Goal: Task Accomplishment & Management: Use online tool/utility

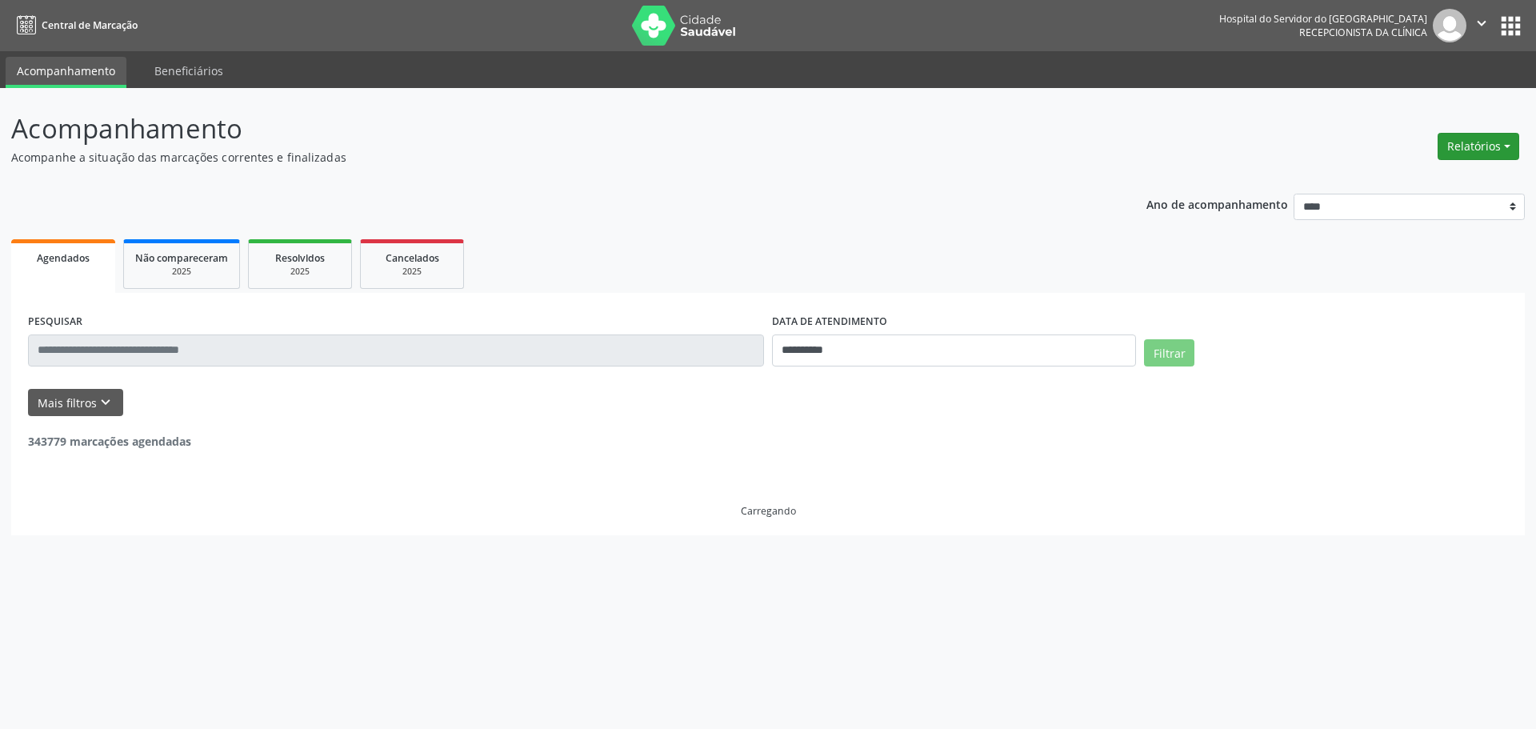
click at [1479, 146] on button "Relatórios" at bounding box center [1479, 146] width 82 height 27
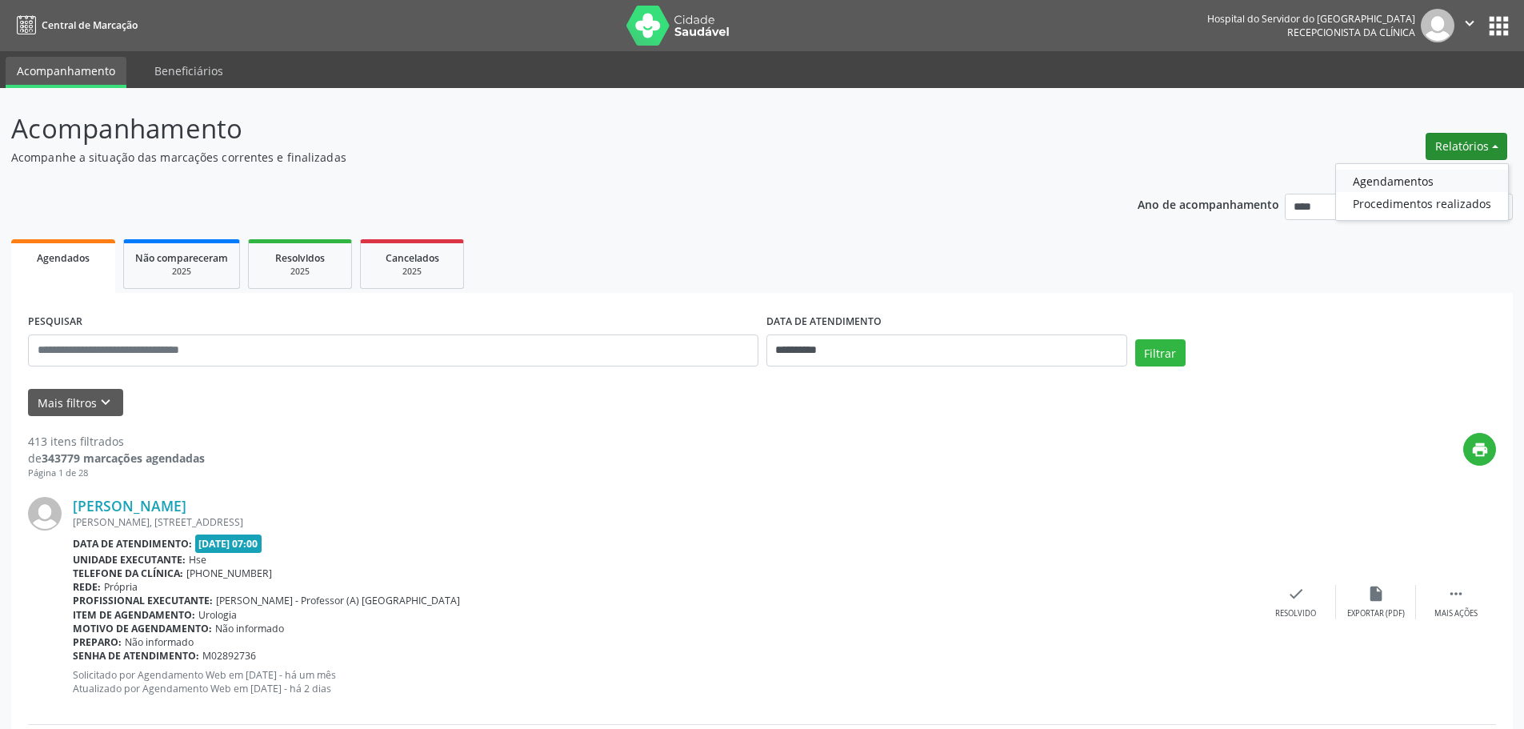
click at [1407, 179] on link "Agendamentos" at bounding box center [1422, 181] width 172 height 22
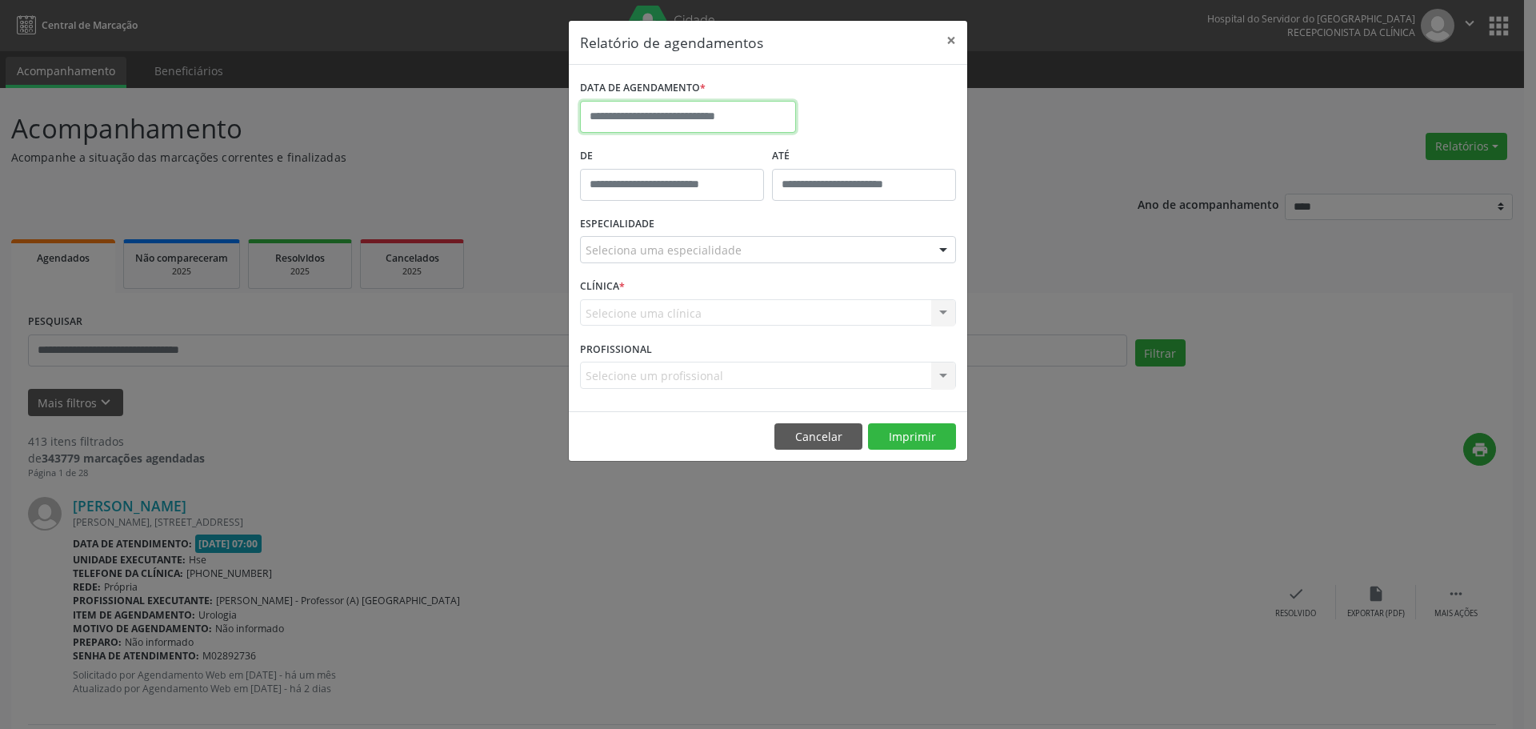
click at [694, 120] on input "text" at bounding box center [688, 117] width 216 height 32
click at [776, 234] on span "10" at bounding box center [773, 232] width 31 height 31
type input "**********"
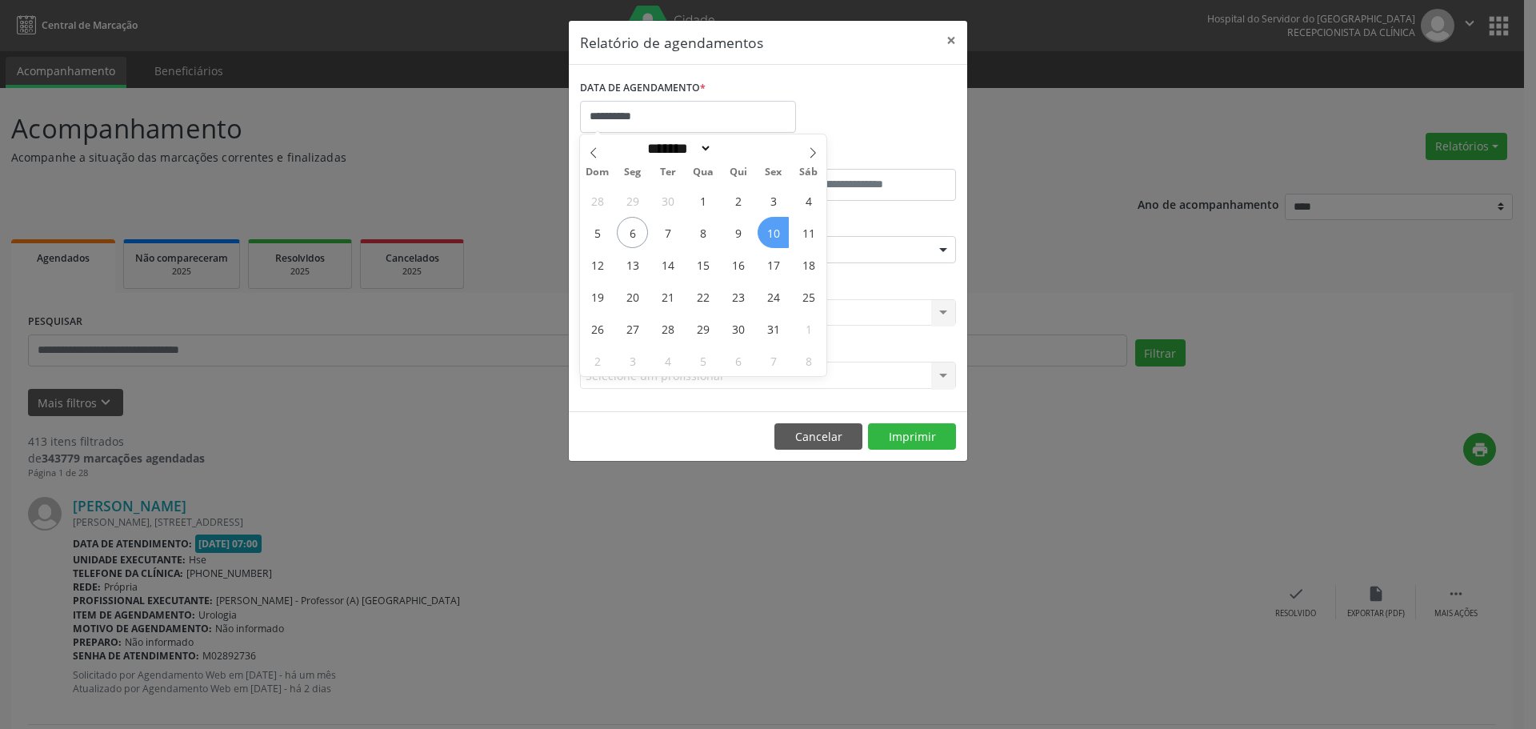
click at [776, 234] on span "10" at bounding box center [773, 232] width 31 height 31
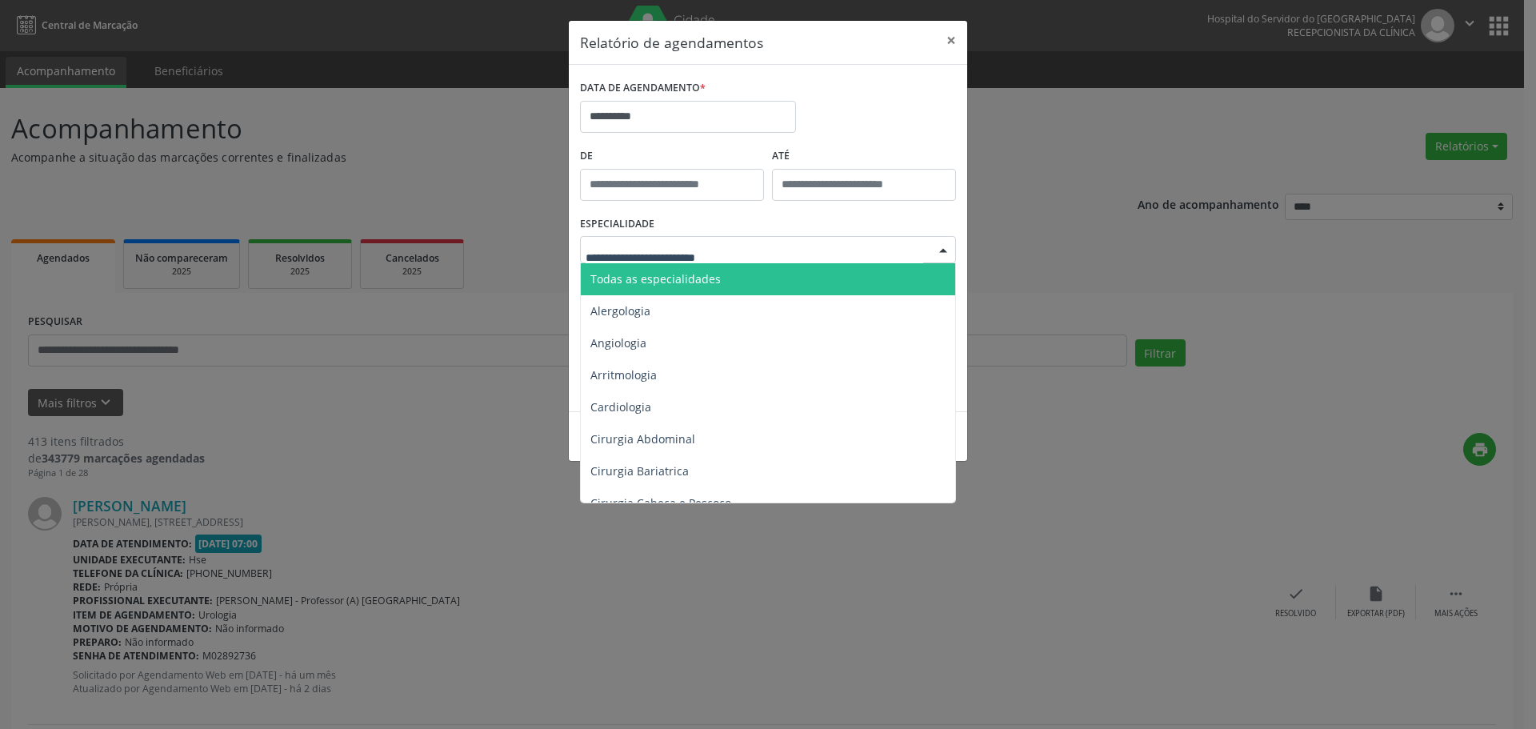
click at [681, 274] on span "Todas as especialidades" at bounding box center [655, 278] width 130 height 15
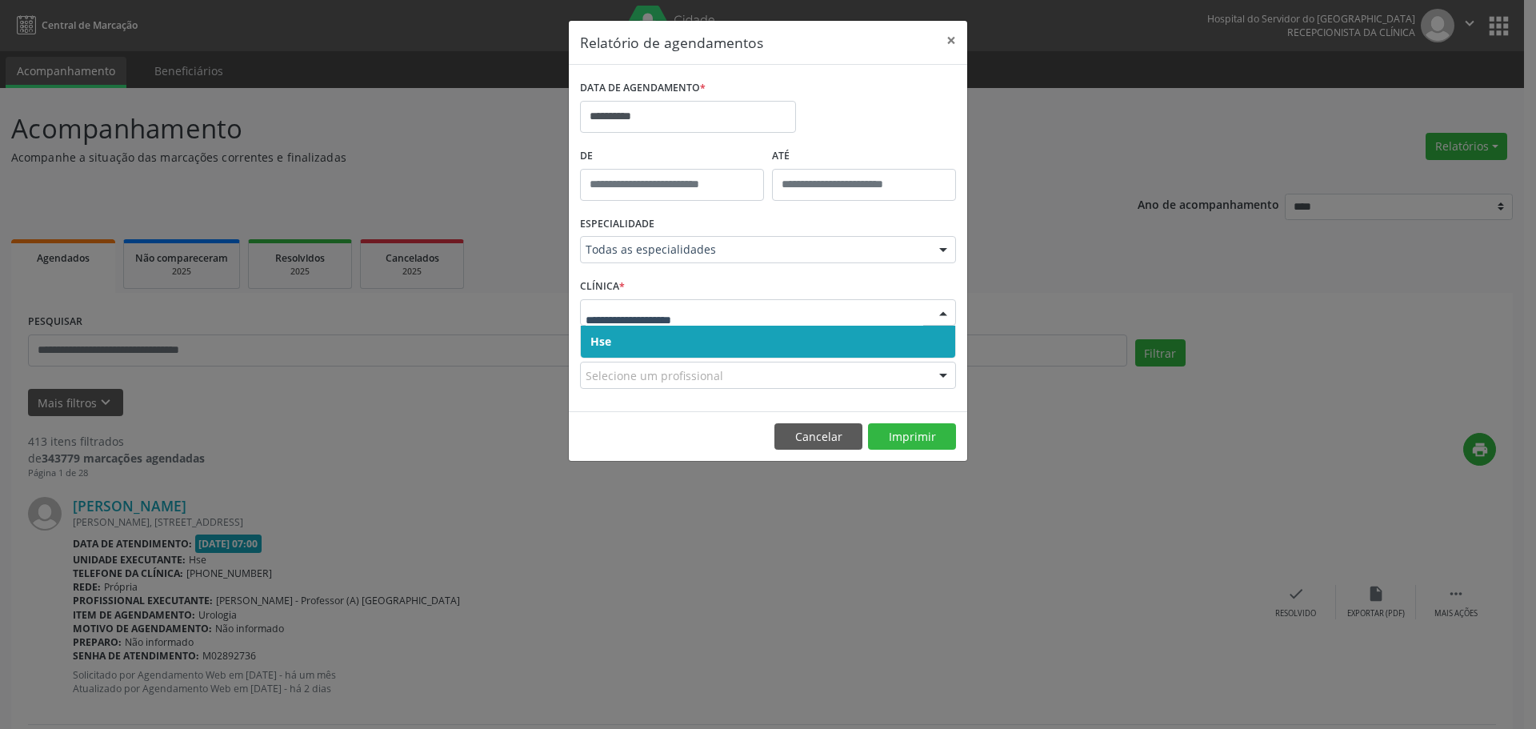
click at [773, 349] on span "Hse" at bounding box center [768, 342] width 374 height 32
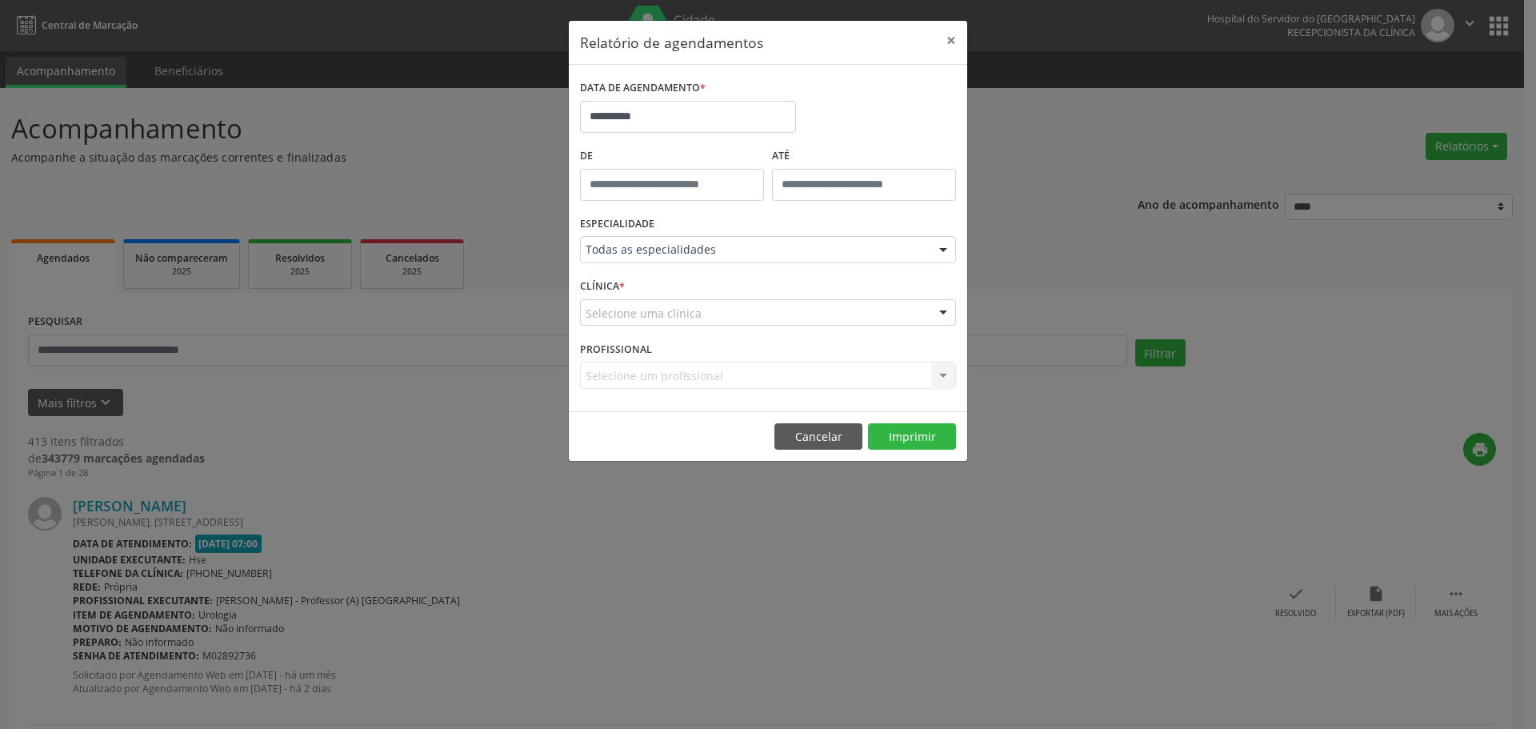
click at [794, 320] on div "Selecione uma clínica" at bounding box center [768, 312] width 376 height 27
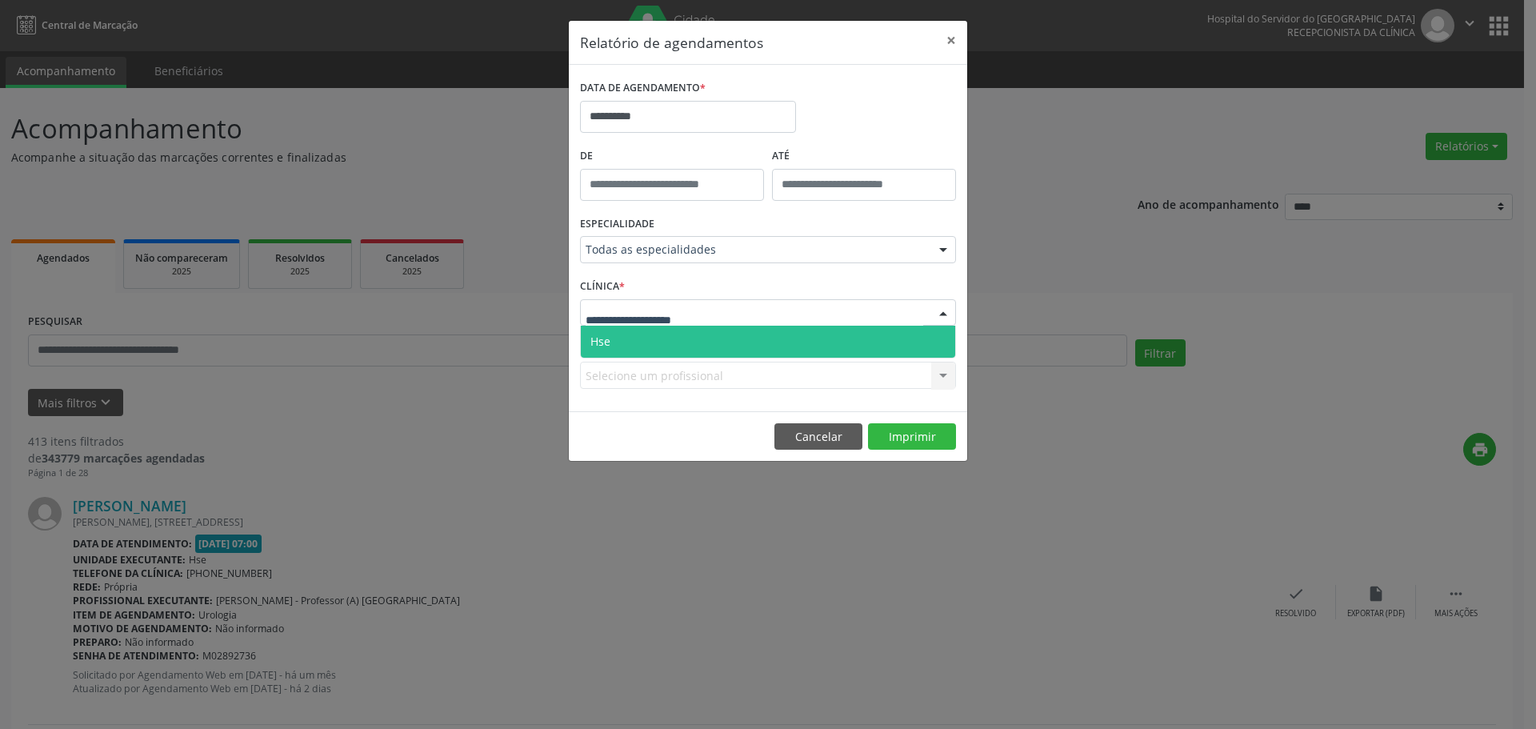
drag, startPoint x: 766, startPoint y: 344, endPoint x: 776, endPoint y: 342, distance: 9.9
click at [766, 344] on span "Hse" at bounding box center [768, 342] width 374 height 32
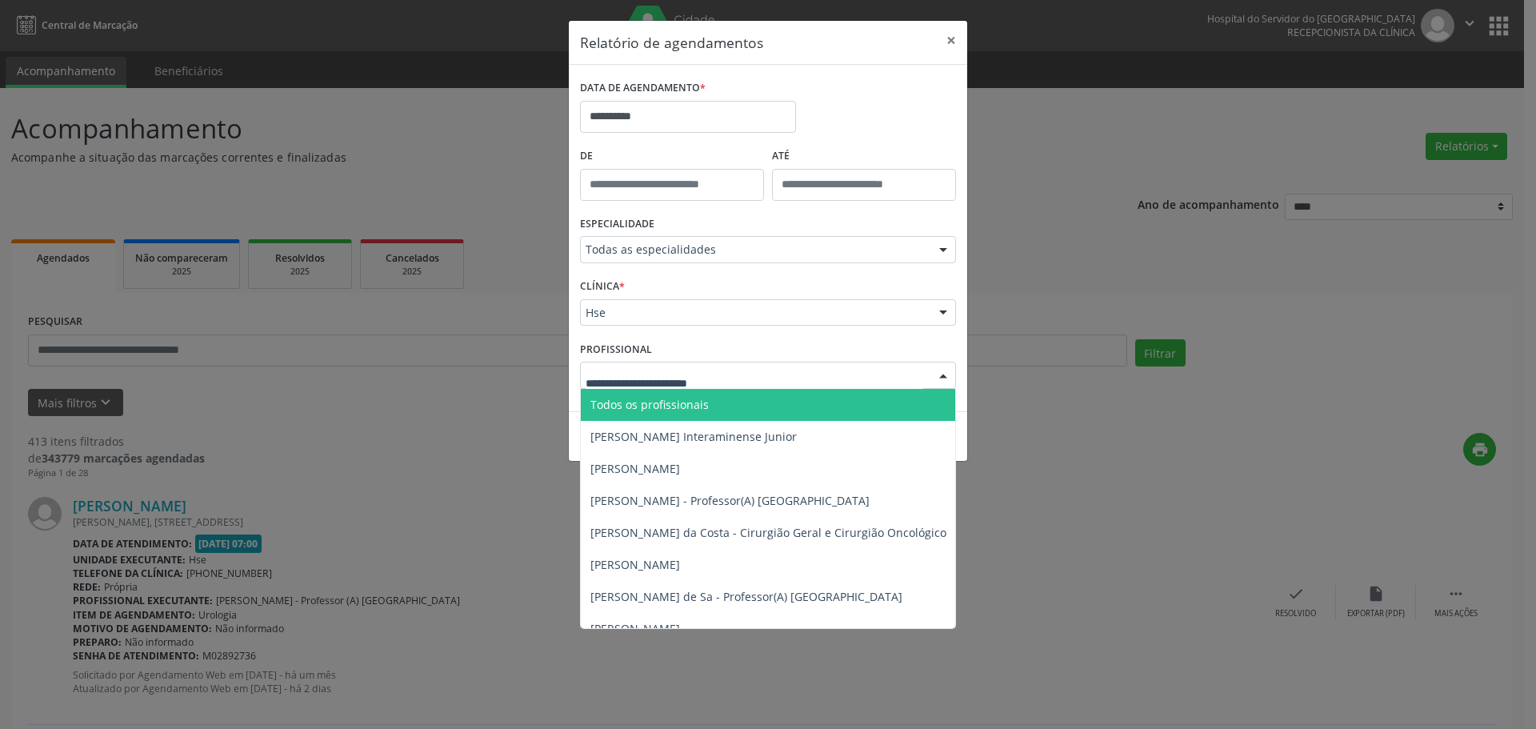
click at [758, 381] on div at bounding box center [768, 375] width 376 height 27
type input "****"
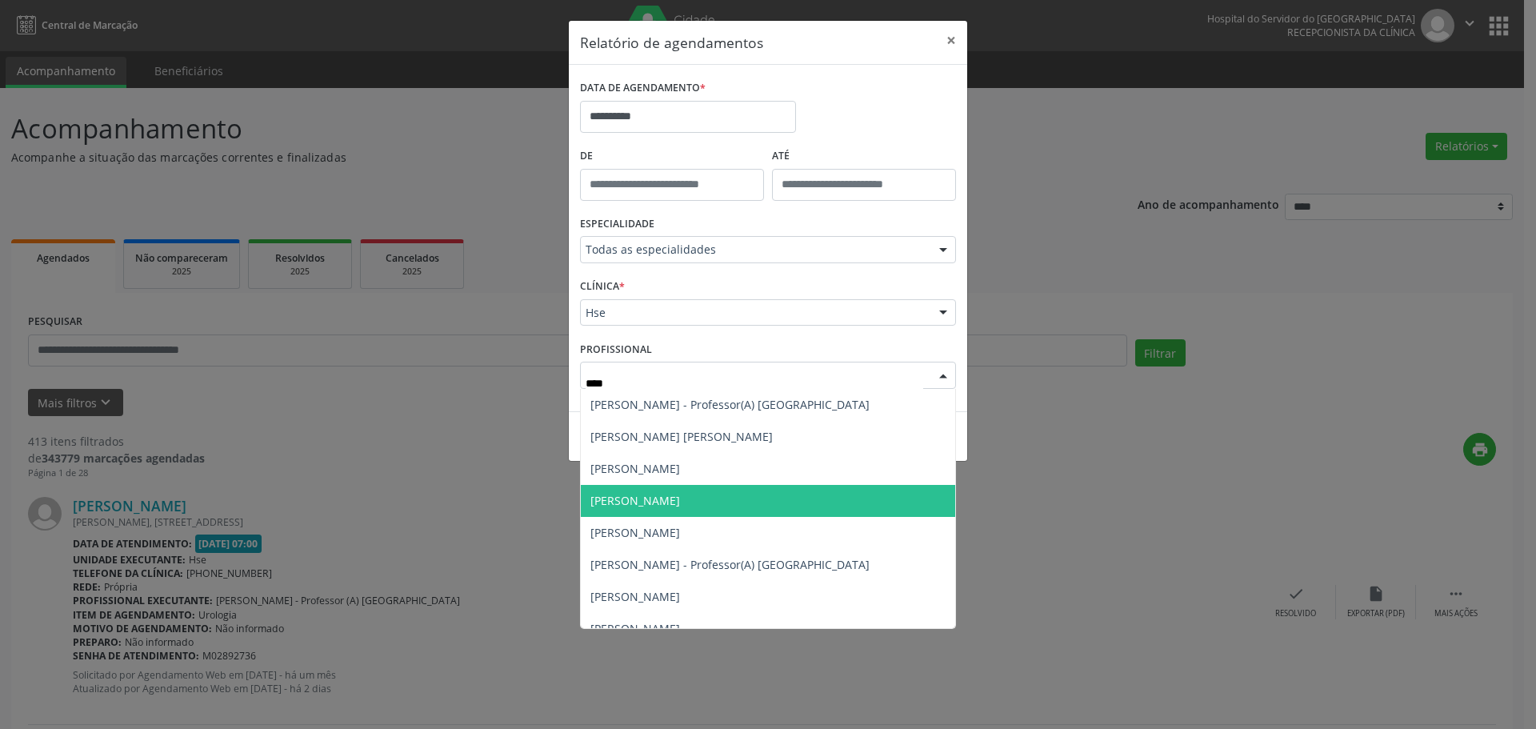
click at [680, 498] on span "[PERSON_NAME]" at bounding box center [635, 500] width 90 height 15
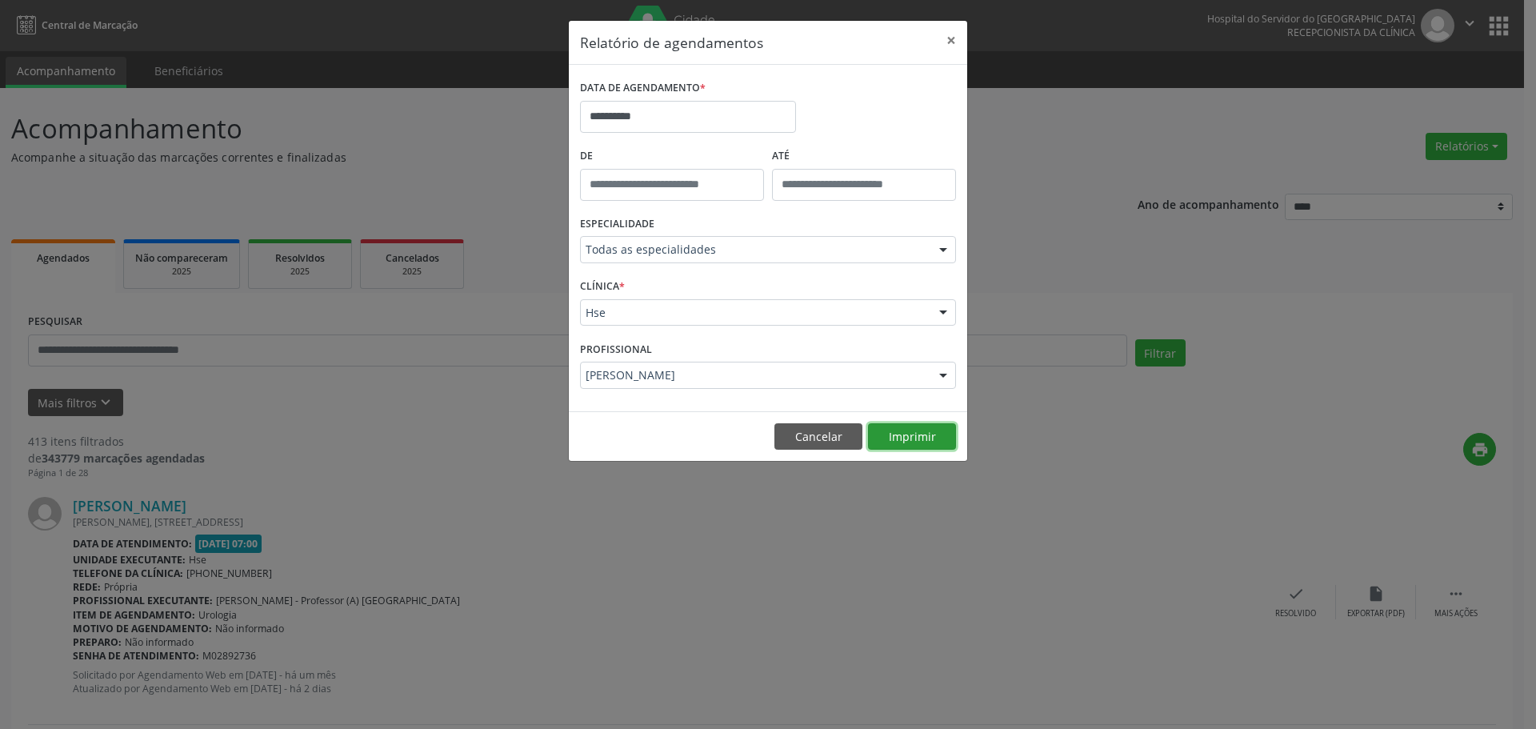
click at [917, 435] on button "Imprimir" at bounding box center [912, 436] width 88 height 27
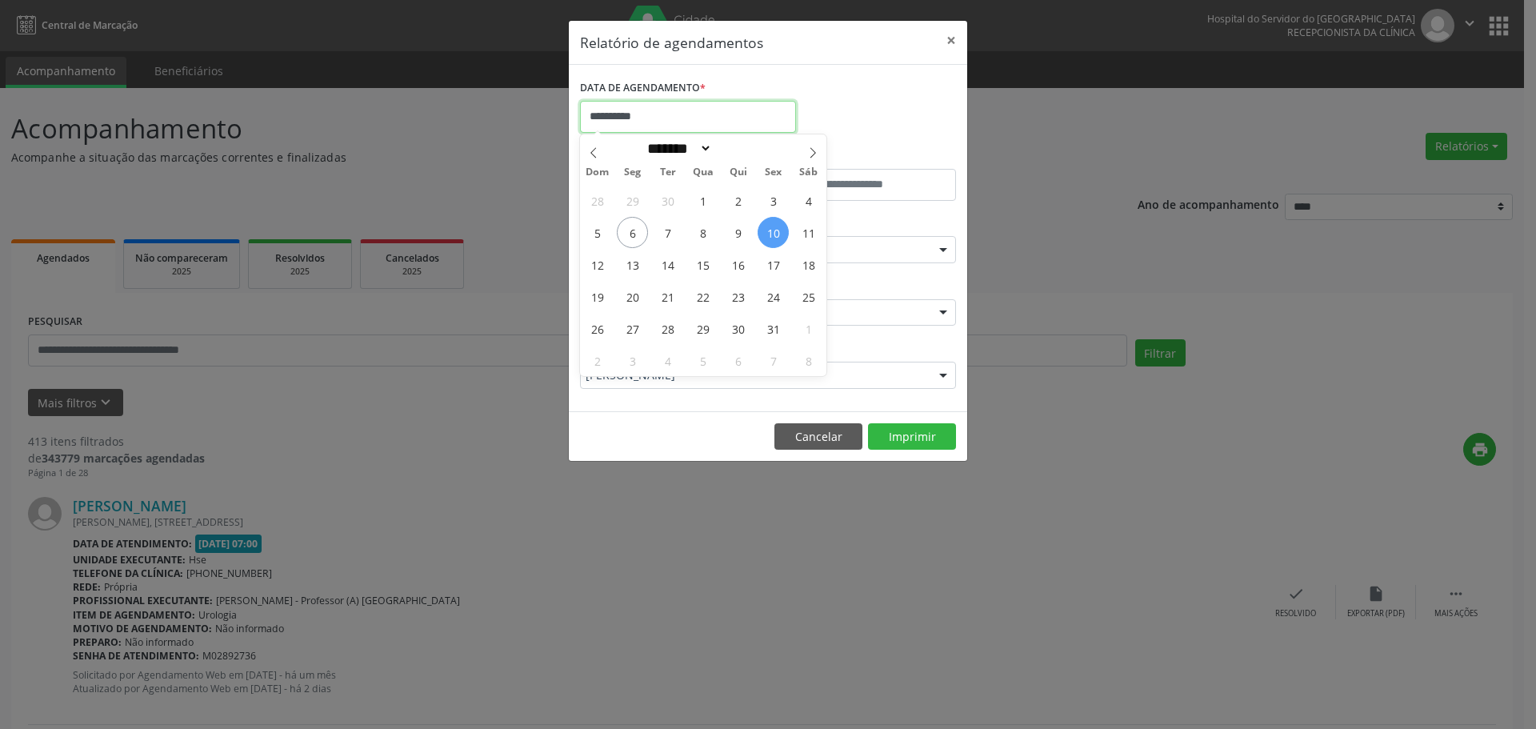
click at [698, 123] on input "**********" at bounding box center [688, 117] width 216 height 32
